Goal: Information Seeking & Learning: Learn about a topic

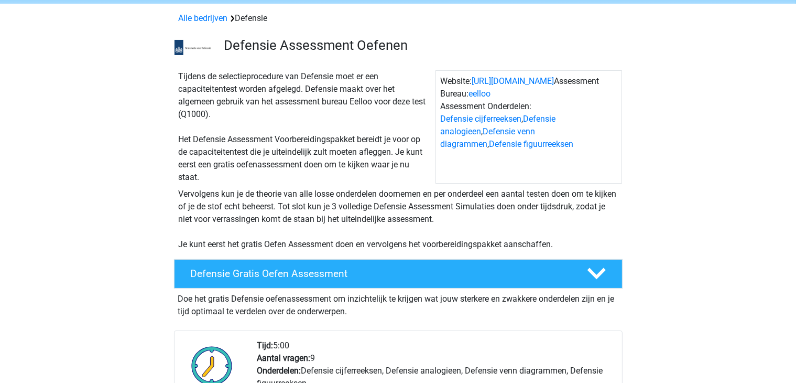
scroll to position [157, 0]
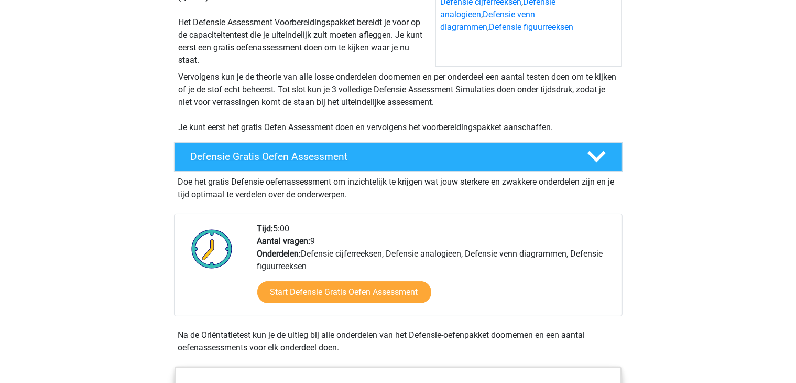
click at [311, 156] on h4 "Defensie Gratis Oefen Assessment" at bounding box center [380, 156] width 379 height 12
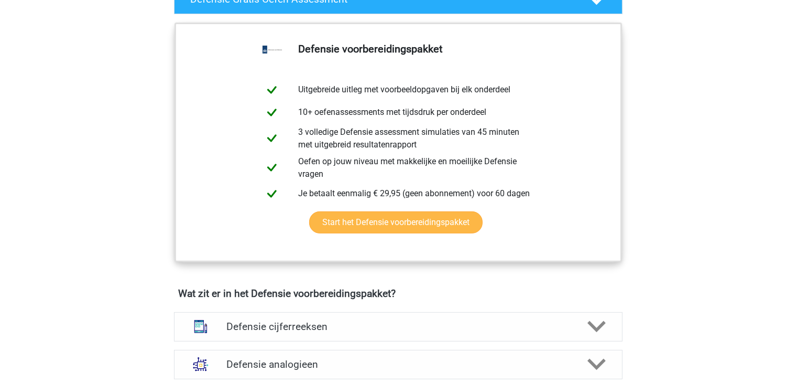
scroll to position [524, 0]
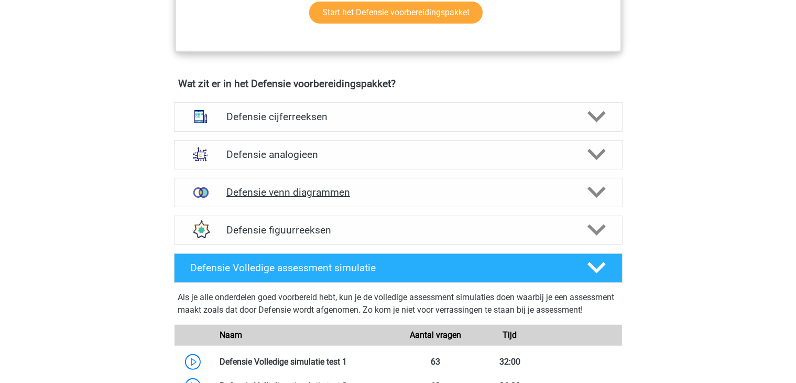
click at [279, 190] on h4 "Defensie venn diagrammen" at bounding box center [397, 192] width 343 height 12
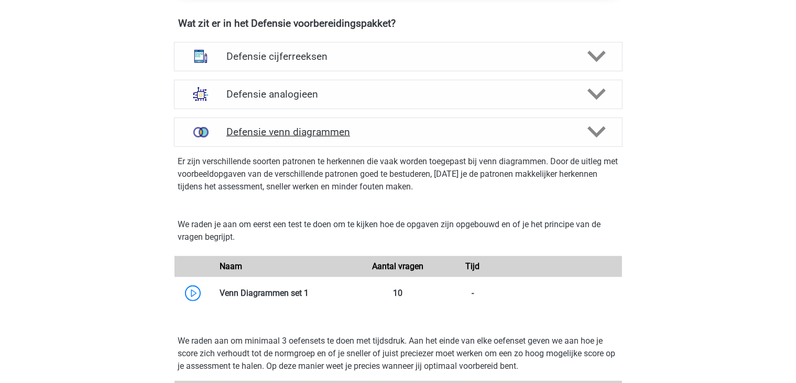
scroll to position [681, 0]
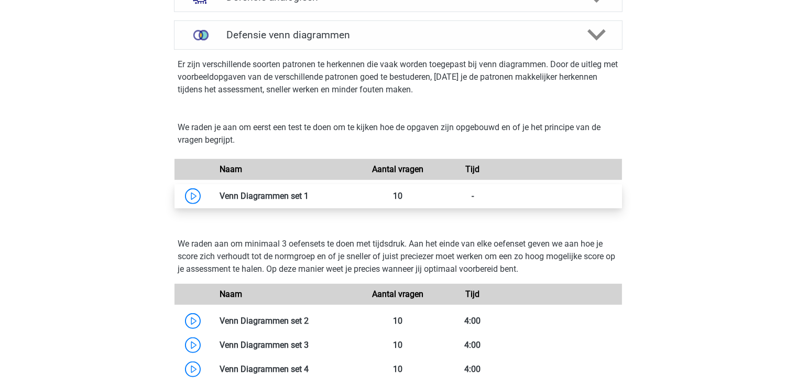
click at [309, 193] on link at bounding box center [309, 196] width 0 height 10
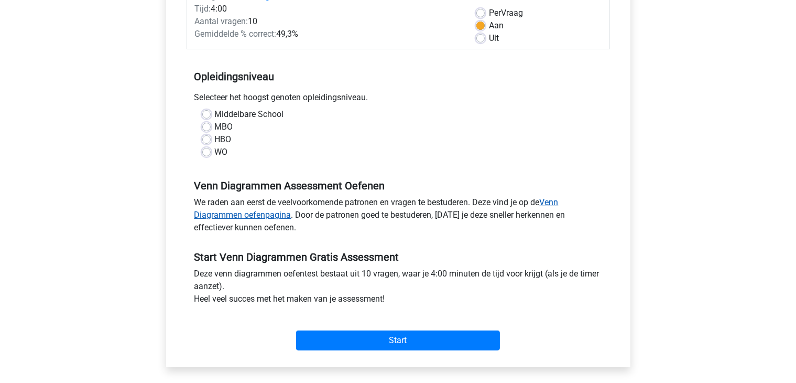
scroll to position [157, 0]
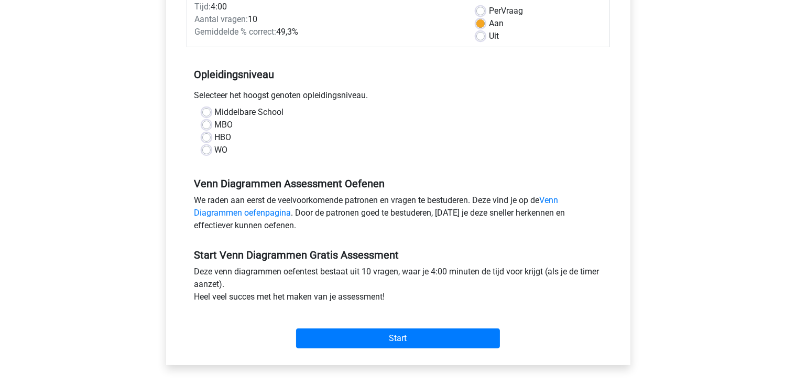
click at [215, 139] on label "HBO" at bounding box center [223, 137] width 17 height 13
click at [208, 139] on input "HBO" at bounding box center [206, 136] width 8 height 10
radio input "true"
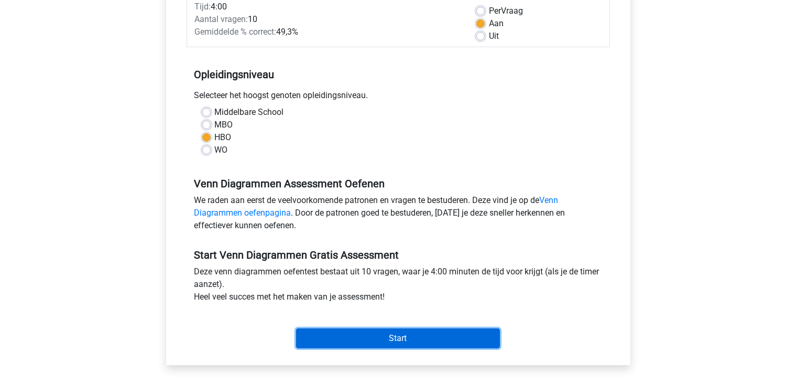
click at [398, 336] on input "Start" at bounding box center [398, 338] width 204 height 20
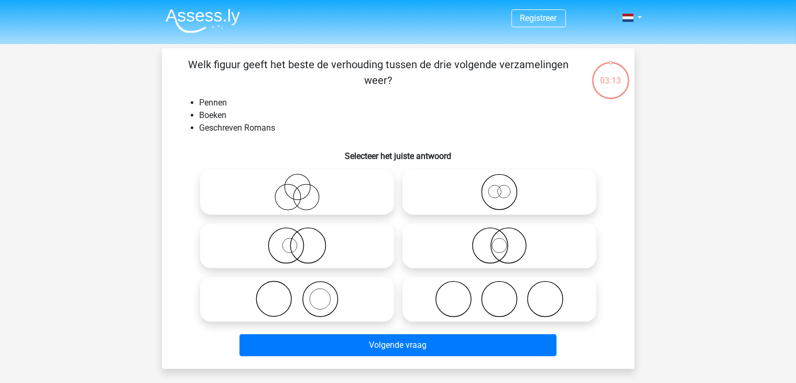
click at [318, 248] on icon at bounding box center [297, 245] width 186 height 37
click at [304, 240] on input "radio" at bounding box center [300, 236] width 7 height 7
radio input "true"
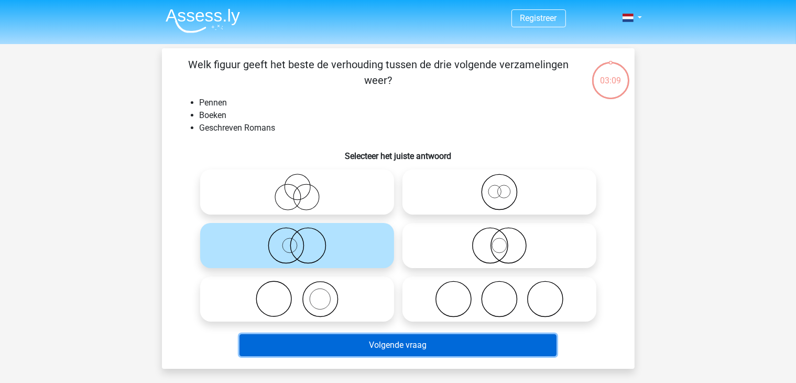
click at [372, 340] on button "Volgende vraag" at bounding box center [398, 345] width 317 height 22
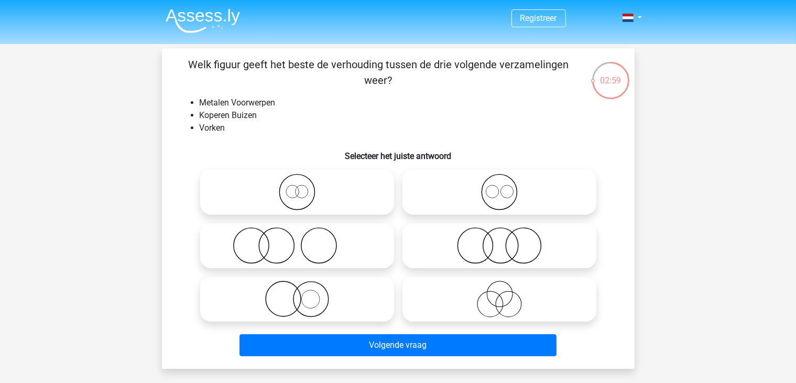
click at [296, 252] on icon at bounding box center [297, 245] width 186 height 37
click at [297, 240] on input "radio" at bounding box center [300, 236] width 7 height 7
radio input "true"
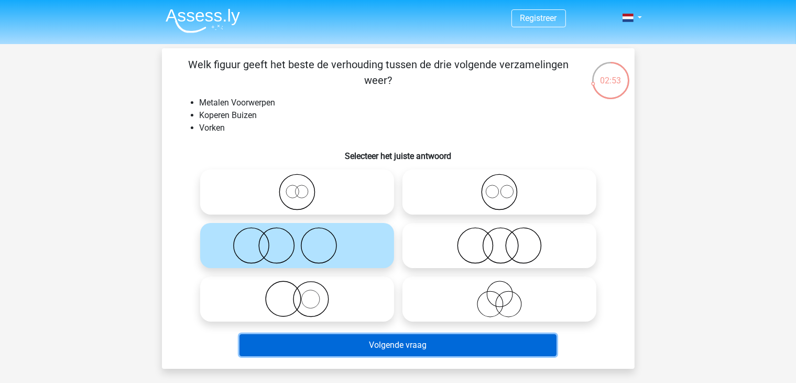
click at [434, 345] on button "Volgende vraag" at bounding box center [398, 345] width 317 height 22
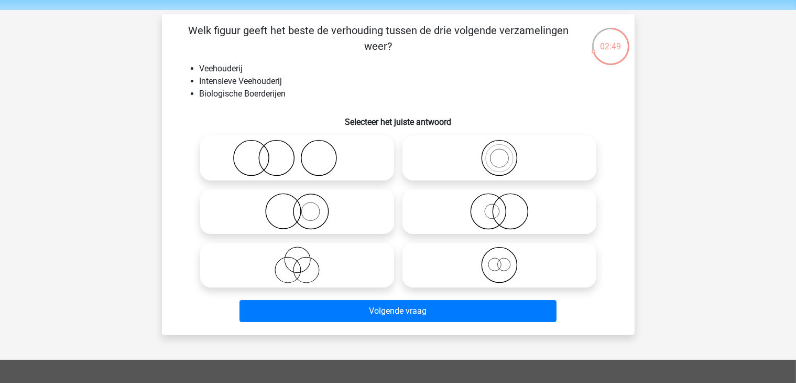
scroll to position [52, 0]
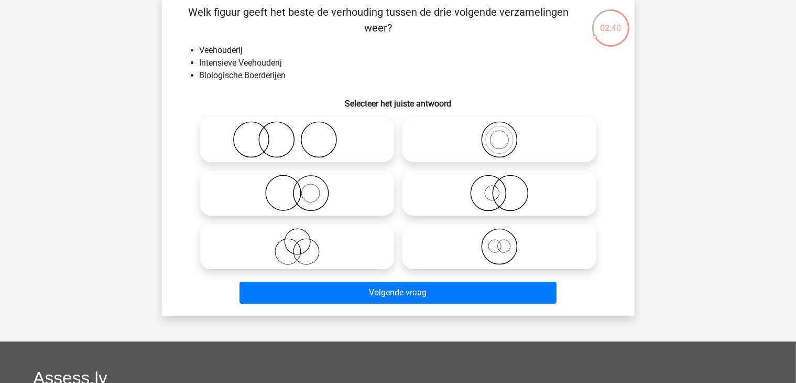
click at [310, 142] on icon at bounding box center [297, 139] width 186 height 37
click at [304, 134] on input "radio" at bounding box center [300, 130] width 7 height 7
radio input "true"
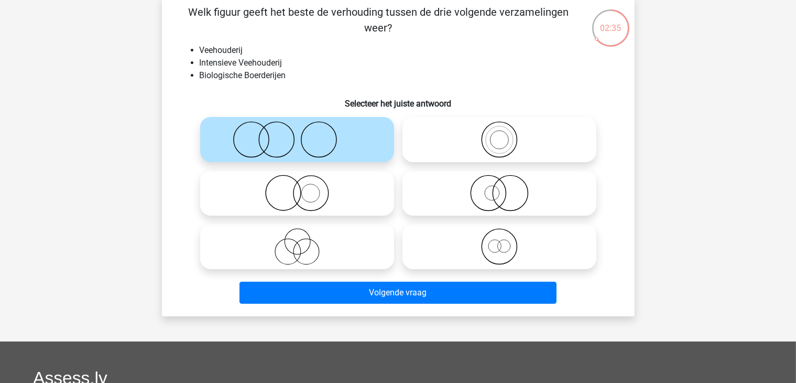
click at [301, 197] on icon at bounding box center [297, 193] width 186 height 37
click at [301, 188] on input "radio" at bounding box center [300, 184] width 7 height 7
radio input "true"
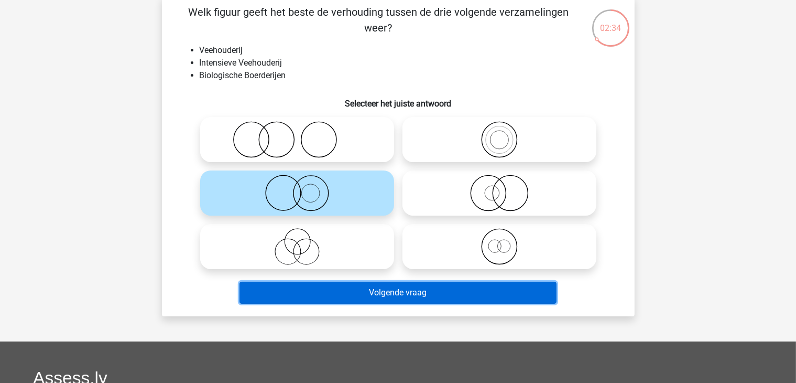
click at [344, 293] on button "Volgende vraag" at bounding box center [398, 292] width 317 height 22
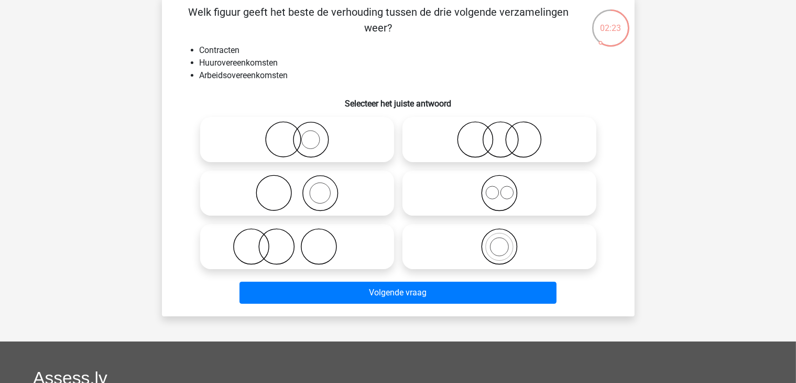
click at [546, 149] on icon at bounding box center [500, 139] width 186 height 37
click at [506, 134] on input "radio" at bounding box center [502, 130] width 7 height 7
radio input "true"
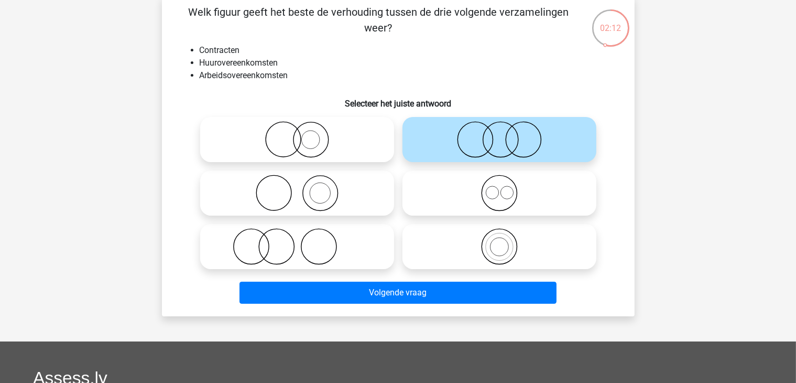
click at [496, 202] on icon at bounding box center [500, 193] width 186 height 37
click at [499, 188] on input "radio" at bounding box center [502, 184] width 7 height 7
radio input "true"
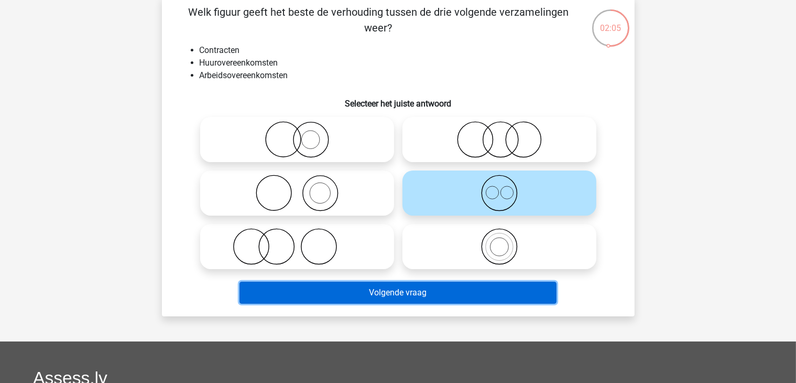
click at [400, 289] on button "Volgende vraag" at bounding box center [398, 292] width 317 height 22
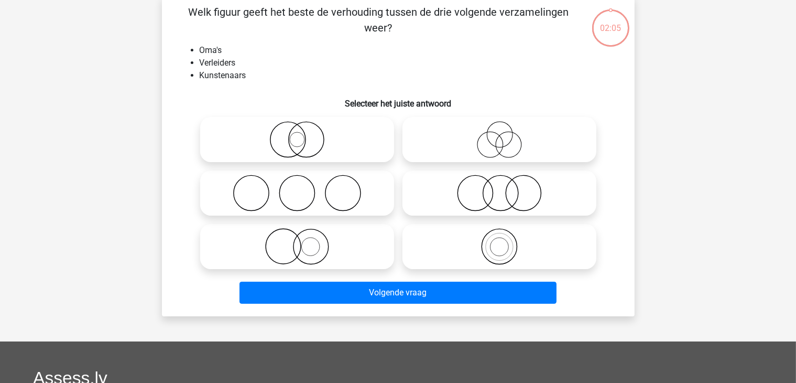
scroll to position [48, 0]
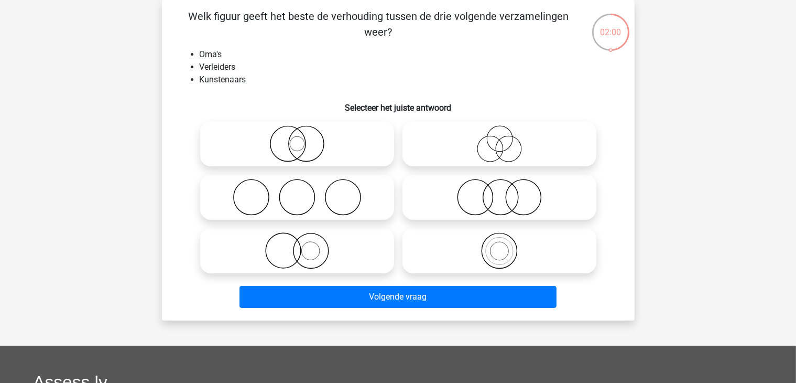
click at [507, 147] on icon at bounding box center [500, 143] width 186 height 37
click at [506, 138] on input "radio" at bounding box center [502, 135] width 7 height 7
radio input "true"
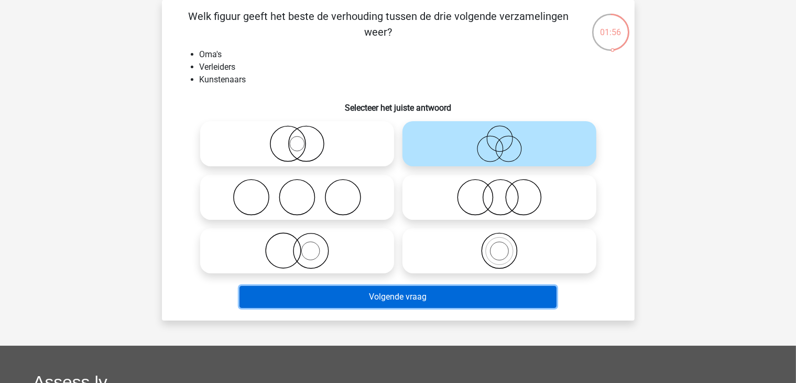
click at [438, 296] on button "Volgende vraag" at bounding box center [398, 297] width 317 height 22
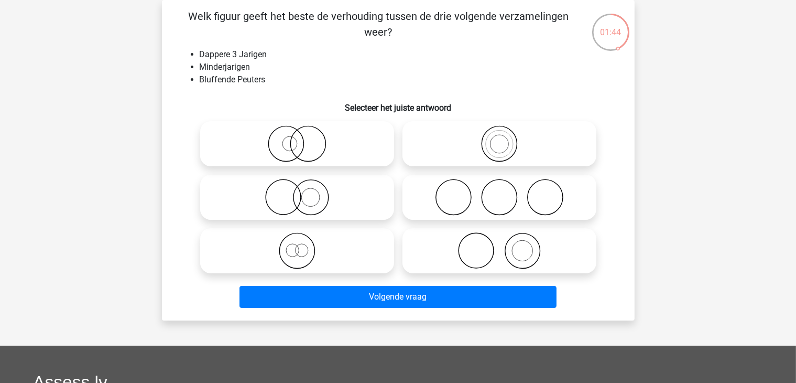
click at [327, 203] on circle at bounding box center [311, 197] width 35 height 35
click at [304, 192] on input "radio" at bounding box center [300, 188] width 7 height 7
radio input "true"
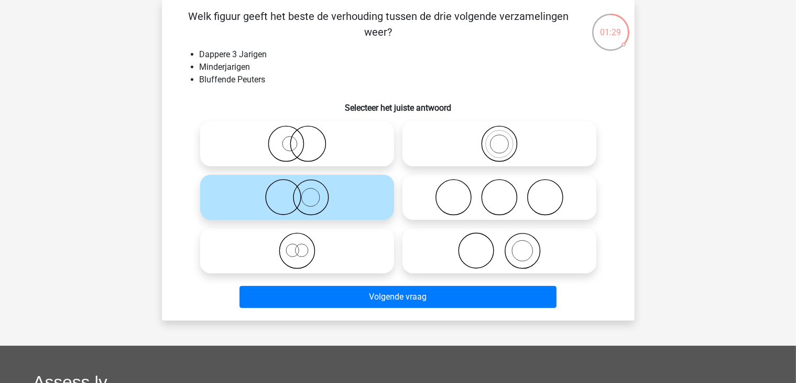
click at [321, 255] on icon at bounding box center [297, 250] width 186 height 37
click at [304, 245] on input "radio" at bounding box center [300, 241] width 7 height 7
radio input "true"
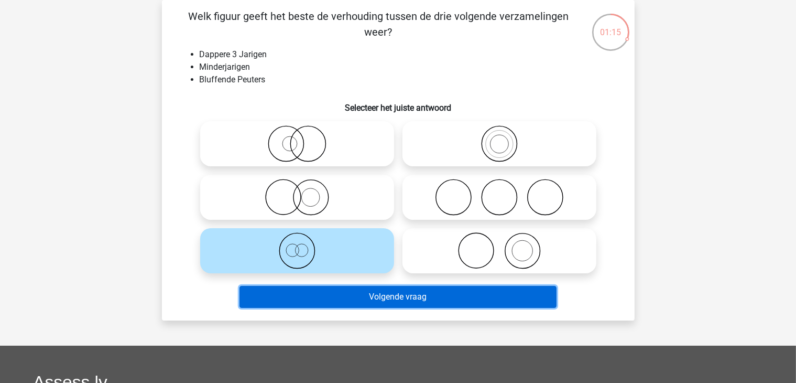
click at [365, 288] on button "Volgende vraag" at bounding box center [398, 297] width 317 height 22
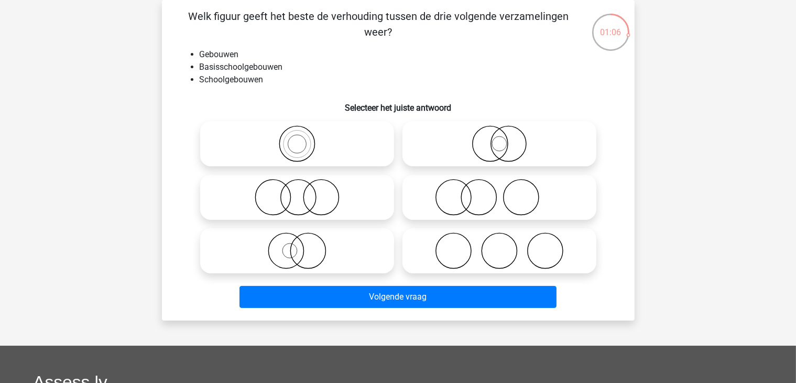
click at [333, 246] on icon at bounding box center [297, 250] width 186 height 37
click at [304, 245] on input "radio" at bounding box center [300, 241] width 7 height 7
radio input "true"
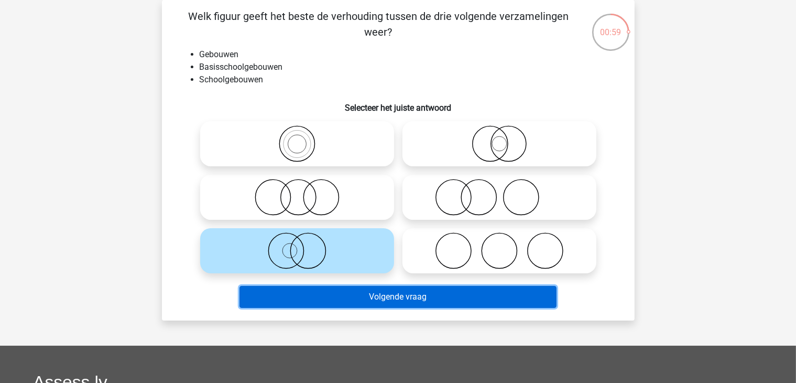
click at [392, 286] on button "Volgende vraag" at bounding box center [398, 297] width 317 height 22
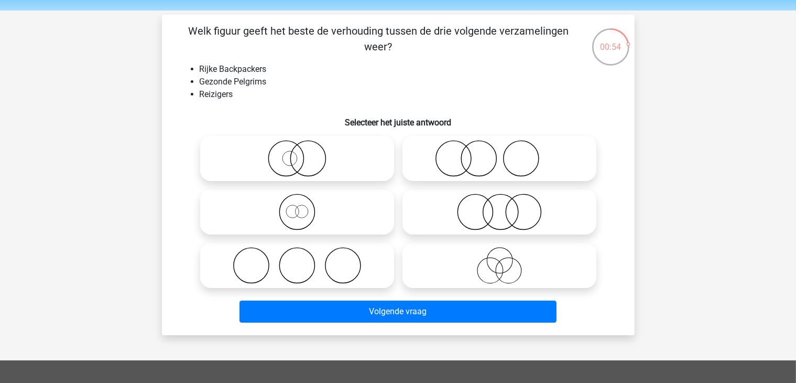
scroll to position [52, 0]
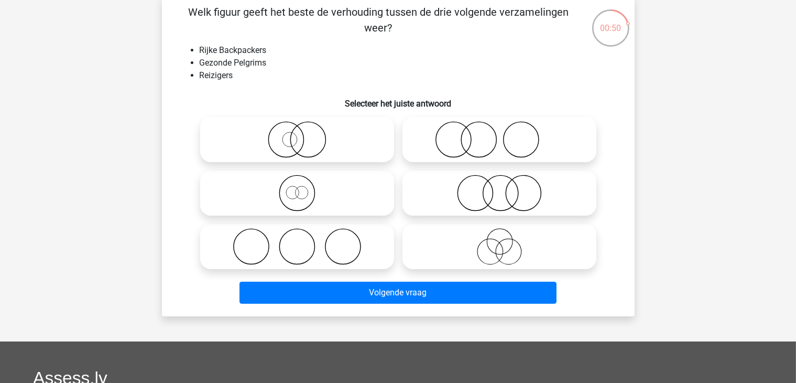
click at [461, 145] on icon at bounding box center [500, 139] width 186 height 37
click at [499, 134] on input "radio" at bounding box center [502, 130] width 7 height 7
radio input "true"
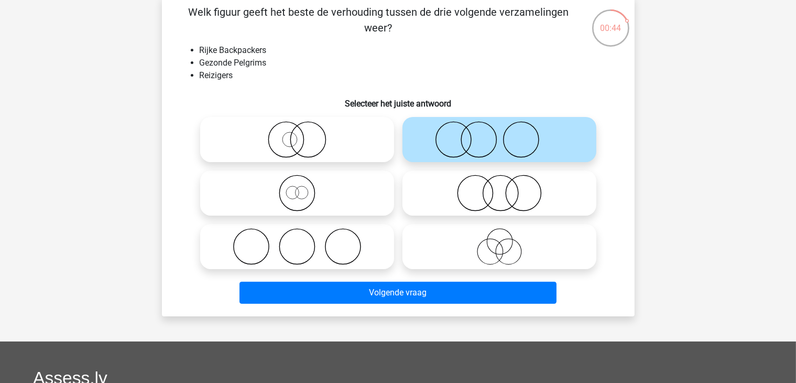
click at [342, 189] on icon at bounding box center [297, 193] width 186 height 37
click at [304, 188] on input "radio" at bounding box center [300, 184] width 7 height 7
radio input "true"
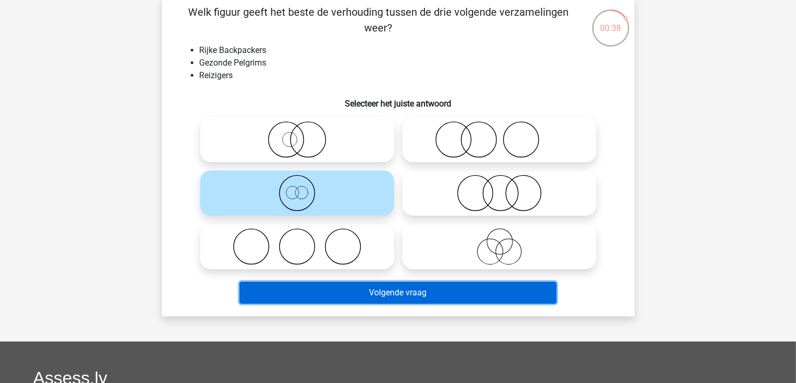
click at [356, 299] on button "Volgende vraag" at bounding box center [398, 292] width 317 height 22
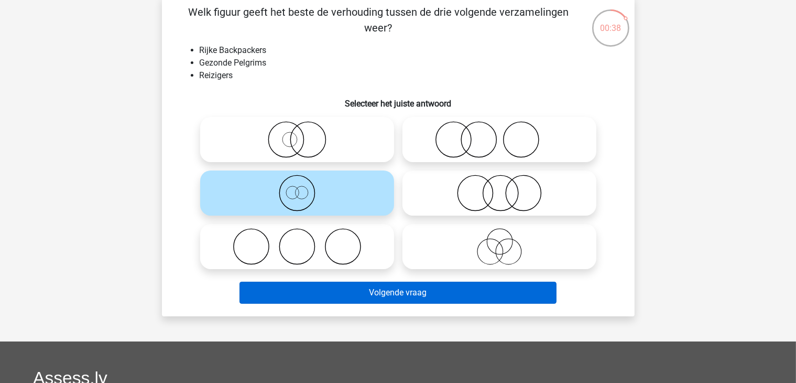
scroll to position [48, 0]
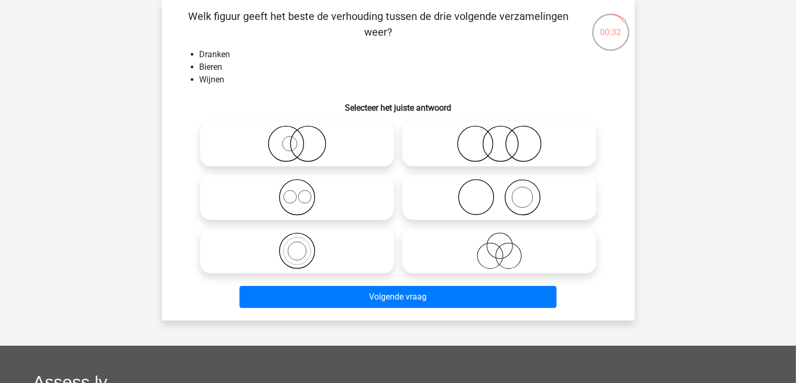
click at [339, 197] on icon at bounding box center [297, 197] width 186 height 37
click at [304, 192] on input "radio" at bounding box center [300, 188] width 7 height 7
radio input "true"
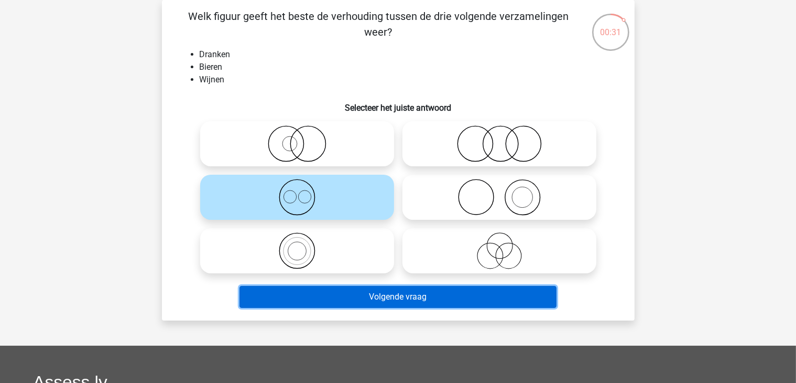
click at [360, 302] on button "Volgende vraag" at bounding box center [398, 297] width 317 height 22
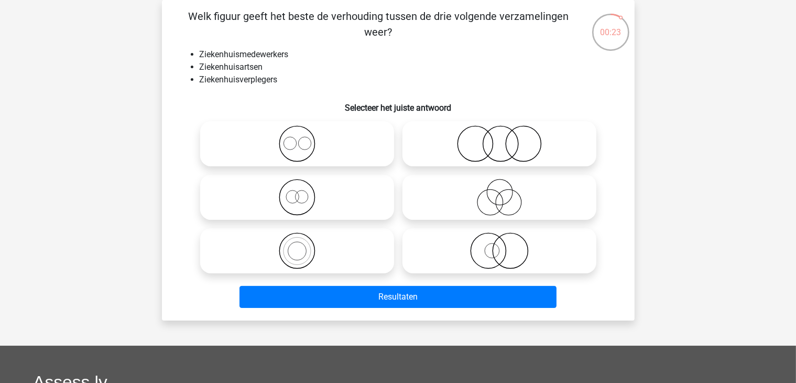
click at [254, 131] on icon at bounding box center [297, 143] width 186 height 37
click at [297, 132] on input "radio" at bounding box center [300, 135] width 7 height 7
radio input "true"
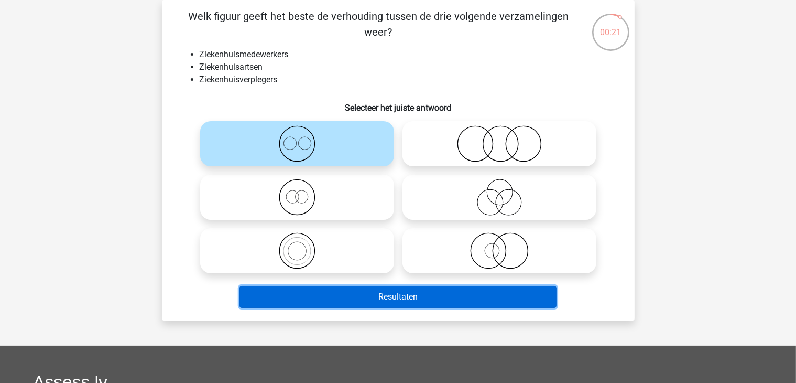
click at [389, 297] on button "Resultaten" at bounding box center [398, 297] width 317 height 22
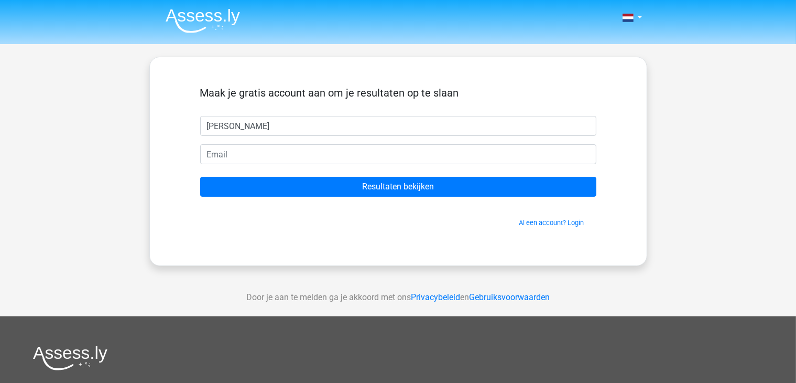
type input "[PERSON_NAME]"
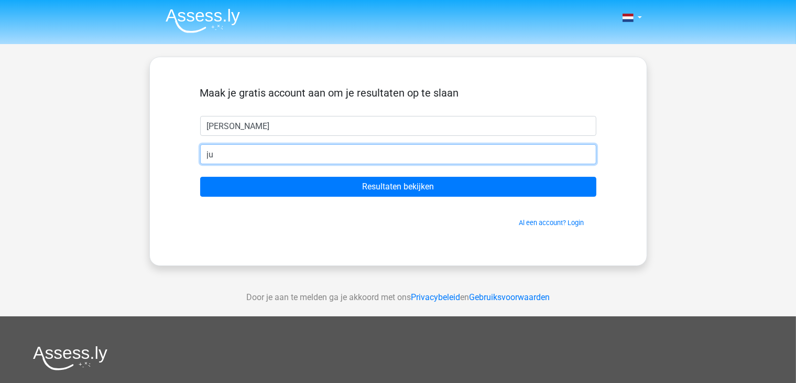
type input "j"
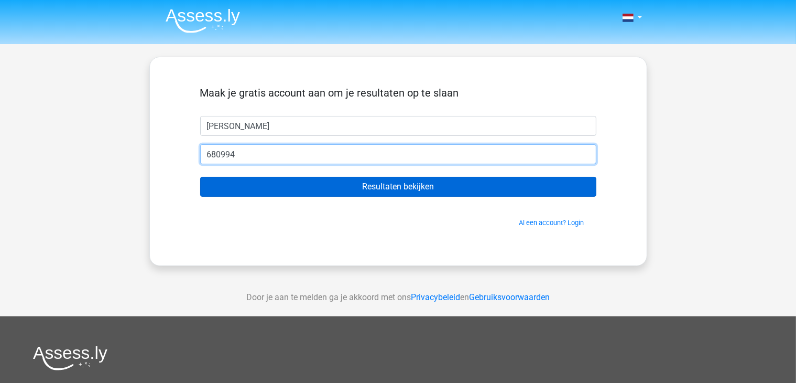
type input "[EMAIL_ADDRESS][DOMAIN_NAME]"
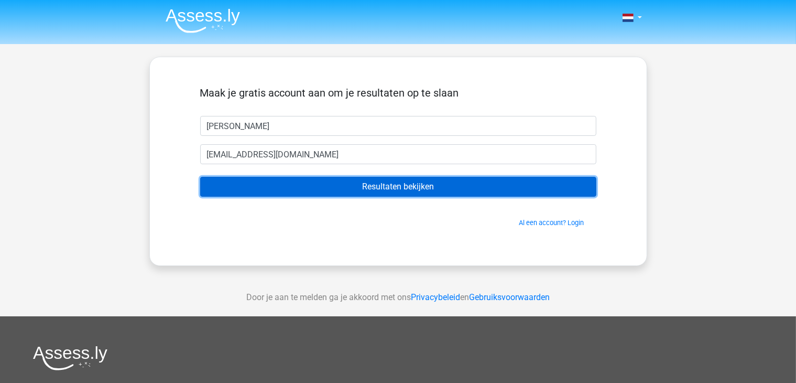
click at [350, 187] on input "Resultaten bekijken" at bounding box center [398, 187] width 396 height 20
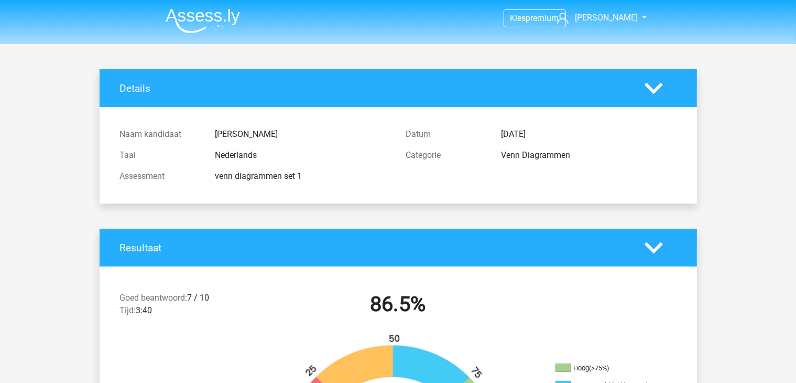
click at [691, 88] on div "Details" at bounding box center [398, 88] width 597 height 38
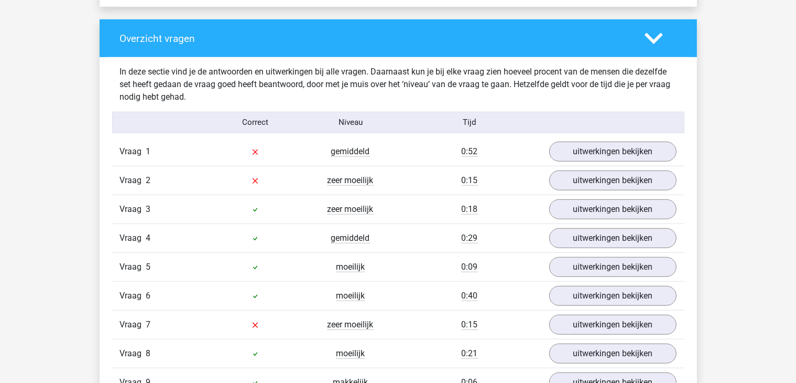
scroll to position [786, 0]
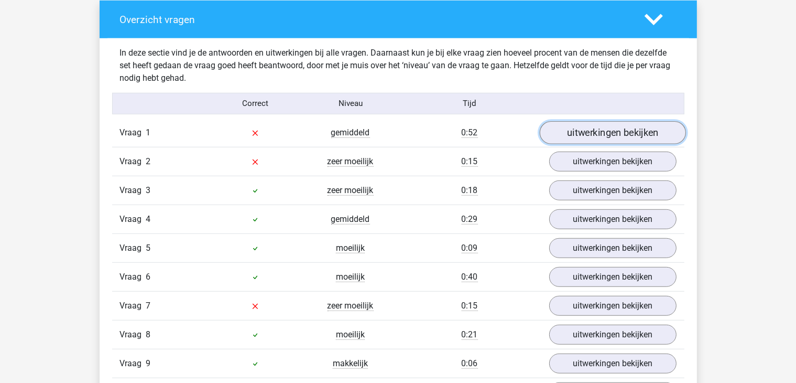
click at [652, 135] on link "uitwerkingen bekijken" at bounding box center [612, 132] width 146 height 23
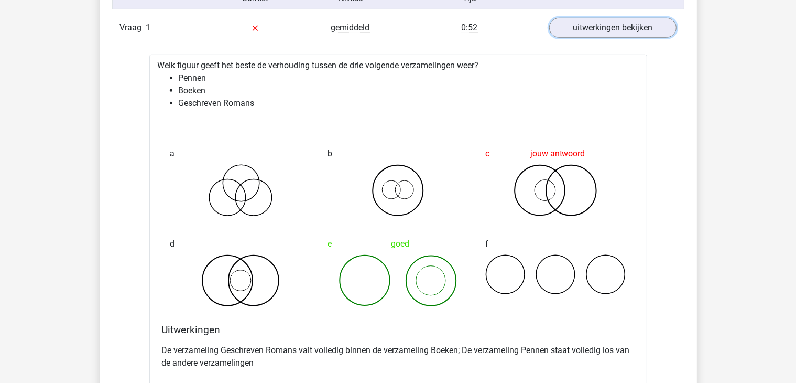
scroll to position [943, 0]
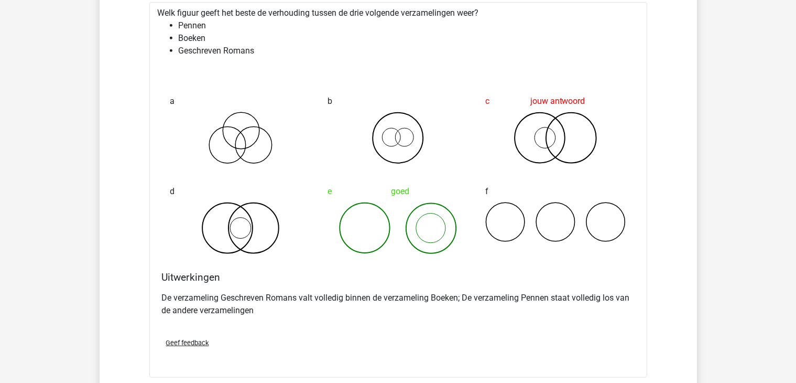
click at [419, 233] on icon at bounding box center [398, 228] width 141 height 52
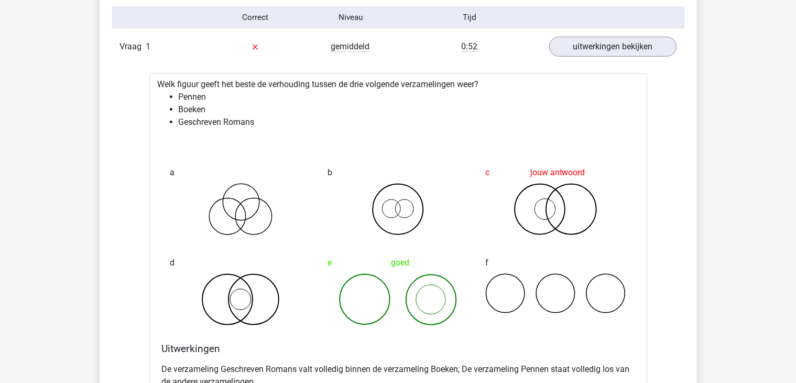
scroll to position [891, 0]
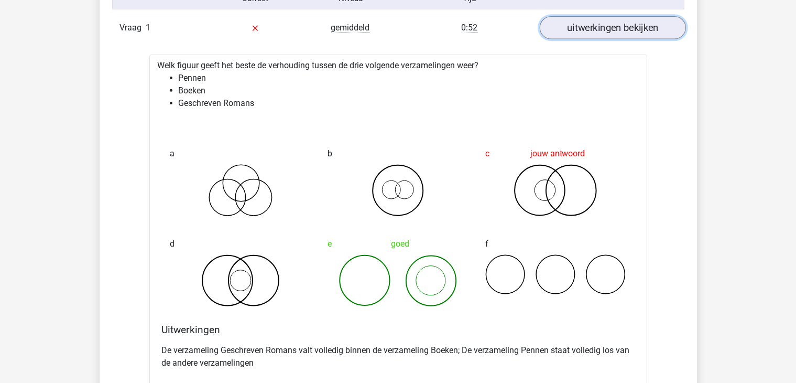
click at [644, 33] on link "uitwerkingen bekijken" at bounding box center [612, 27] width 146 height 23
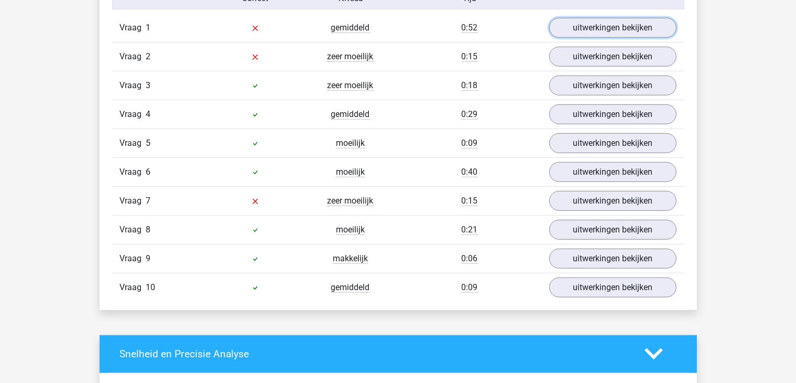
scroll to position [839, 0]
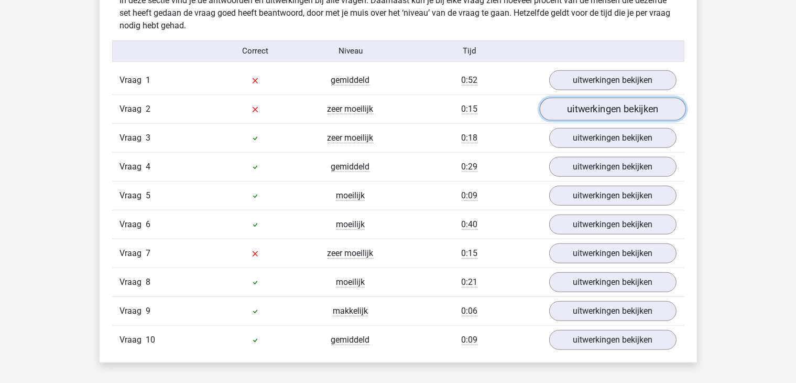
click at [619, 114] on link "uitwerkingen bekijken" at bounding box center [612, 108] width 146 height 23
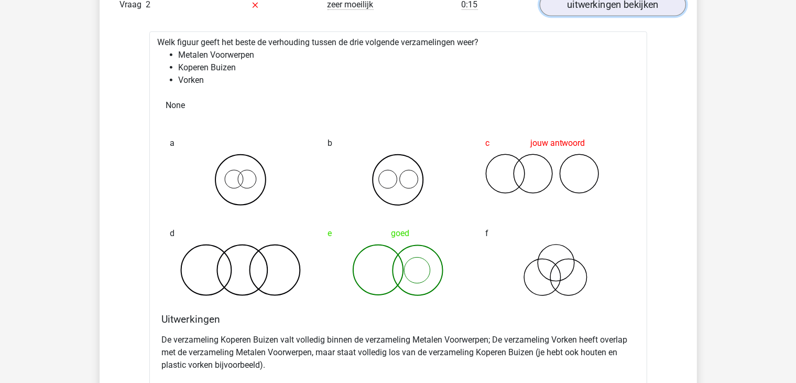
scroll to position [943, 0]
drag, startPoint x: 676, startPoint y: 185, endPoint x: 671, endPoint y: 245, distance: 60.0
click at [674, 207] on div "Vraag 1 gemiddeld 0:52 uitwerkingen bekijken Welk figuur geeft het beste de ver…" at bounding box center [398, 317] width 557 height 713
click at [644, 13] on link "uitwerkingen bekijken" at bounding box center [612, 4] width 146 height 23
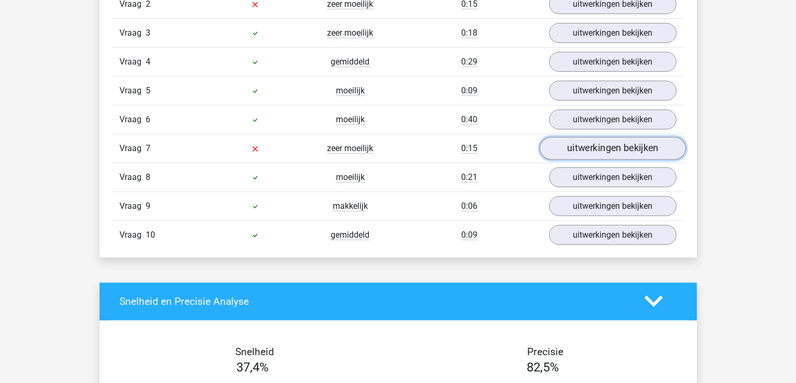
click at [635, 151] on link "uitwerkingen bekijken" at bounding box center [612, 148] width 146 height 23
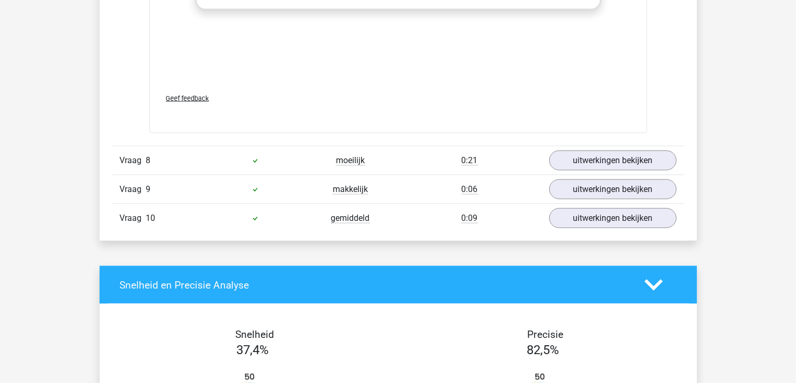
scroll to position [1730, 0]
